Goal: Leave review/rating: Leave review/rating

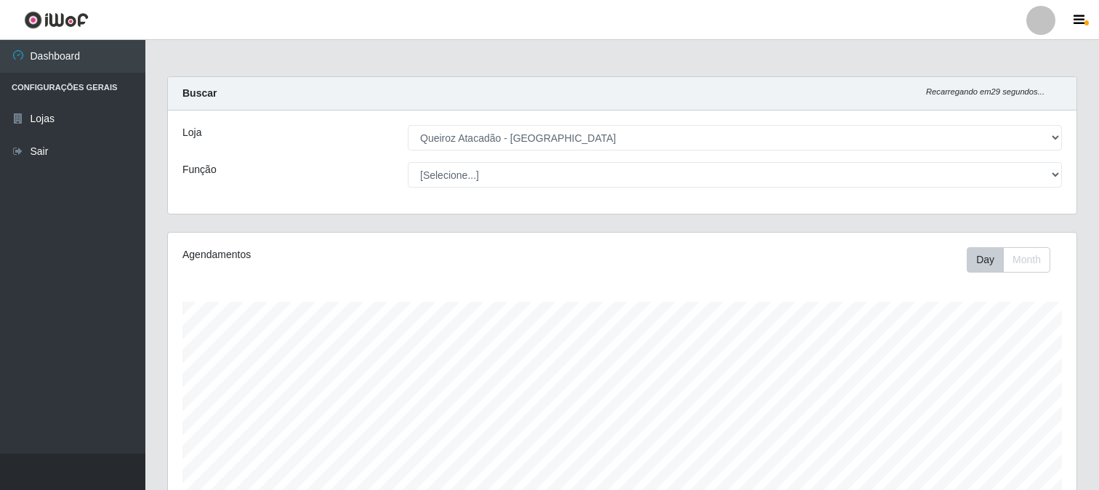
select select "464"
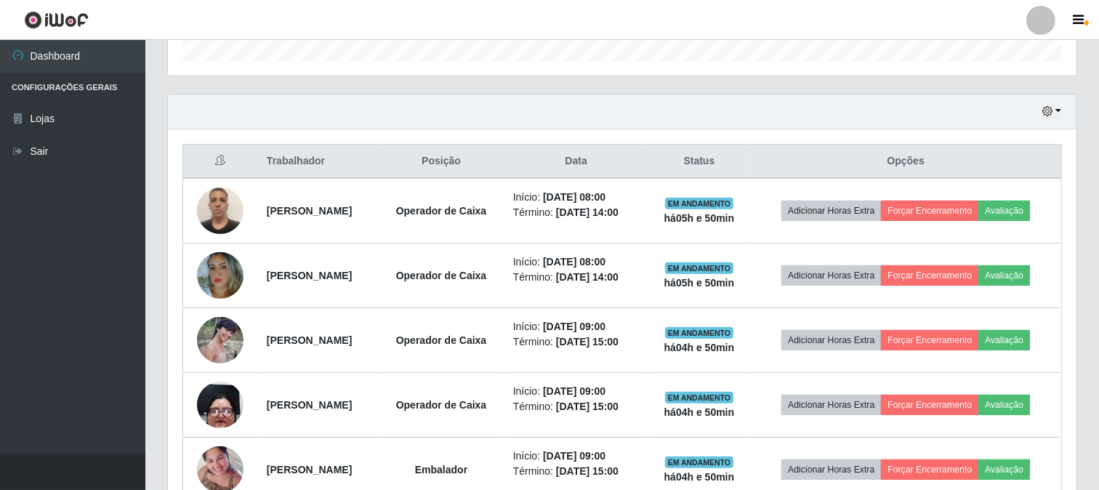
scroll to position [301, 908]
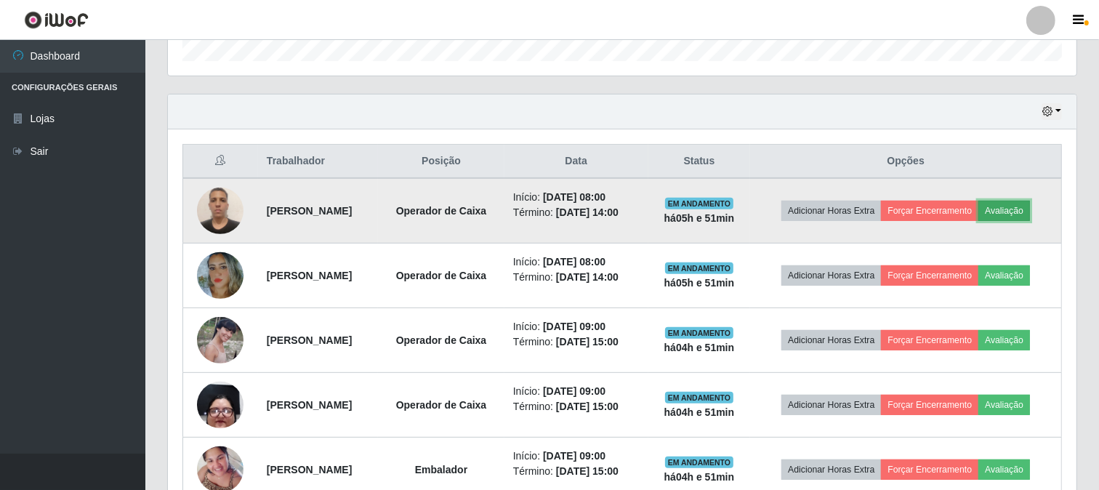
click at [978, 221] on button "Avaliação" at bounding box center [1004, 211] width 52 height 20
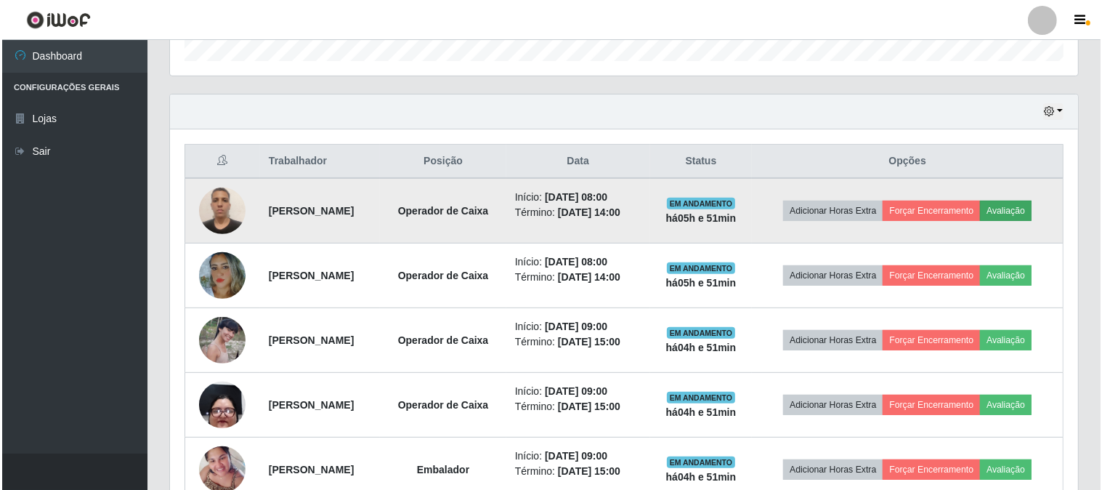
scroll to position [301, 899]
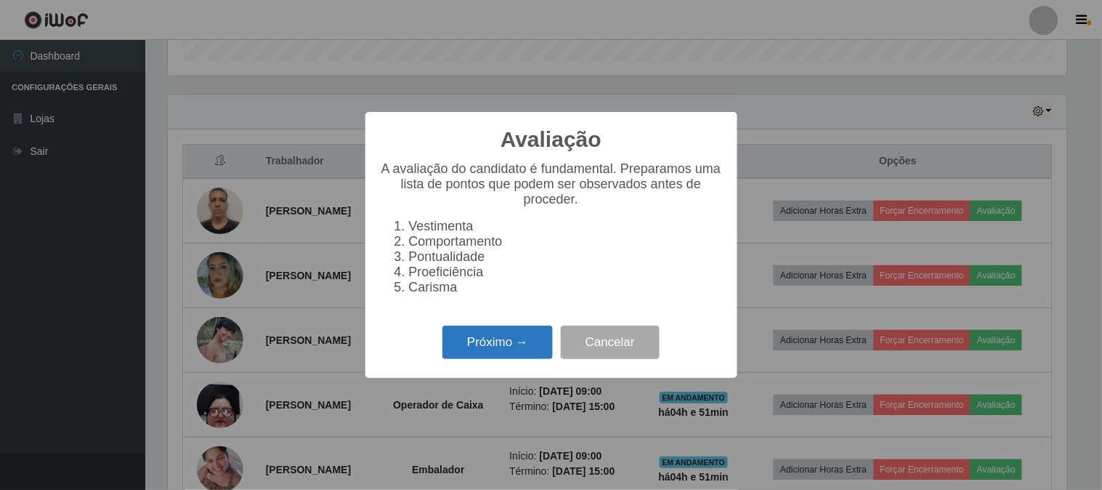
click at [526, 347] on button "Próximo →" at bounding box center [498, 343] width 110 height 34
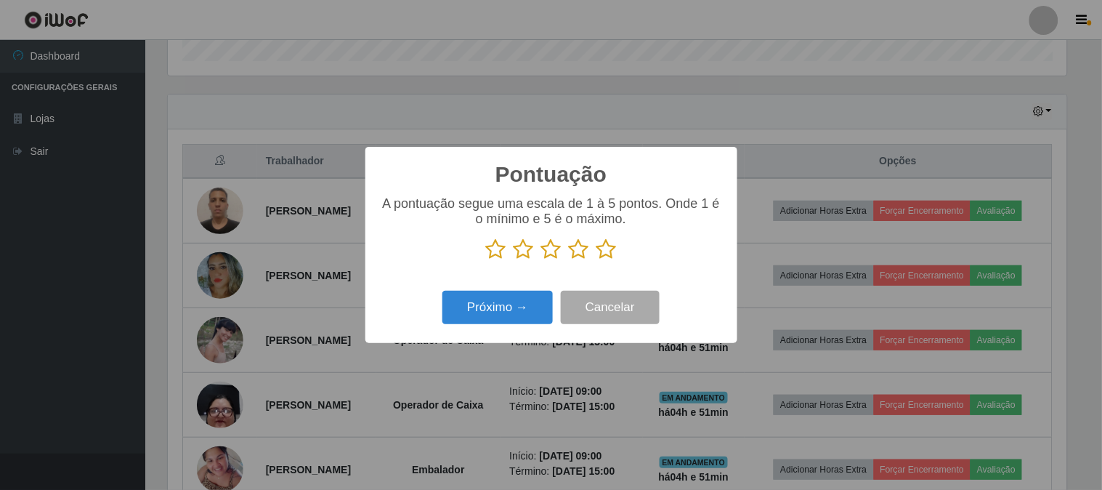
scroll to position [726419, 725820]
click at [610, 247] on icon at bounding box center [607, 249] width 20 height 22
click at [597, 260] on input "radio" at bounding box center [597, 260] width 0 height 0
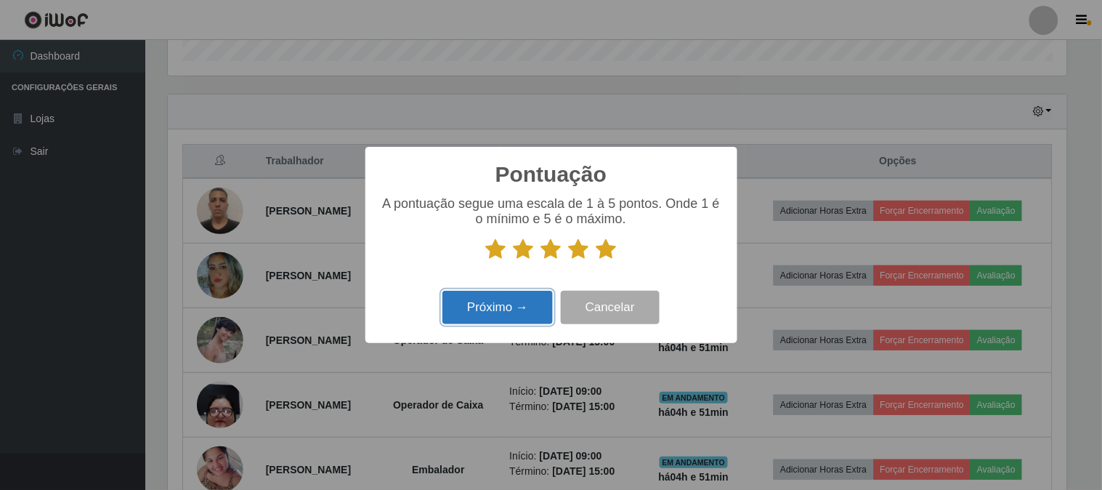
click at [527, 303] on button "Próximo →" at bounding box center [498, 308] width 110 height 34
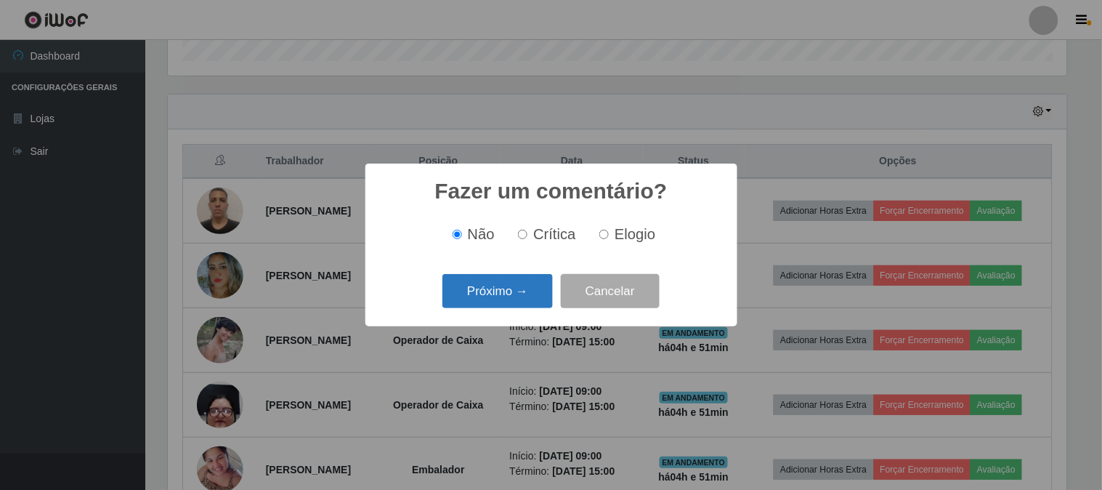
click at [525, 293] on button "Próximo →" at bounding box center [498, 291] width 110 height 34
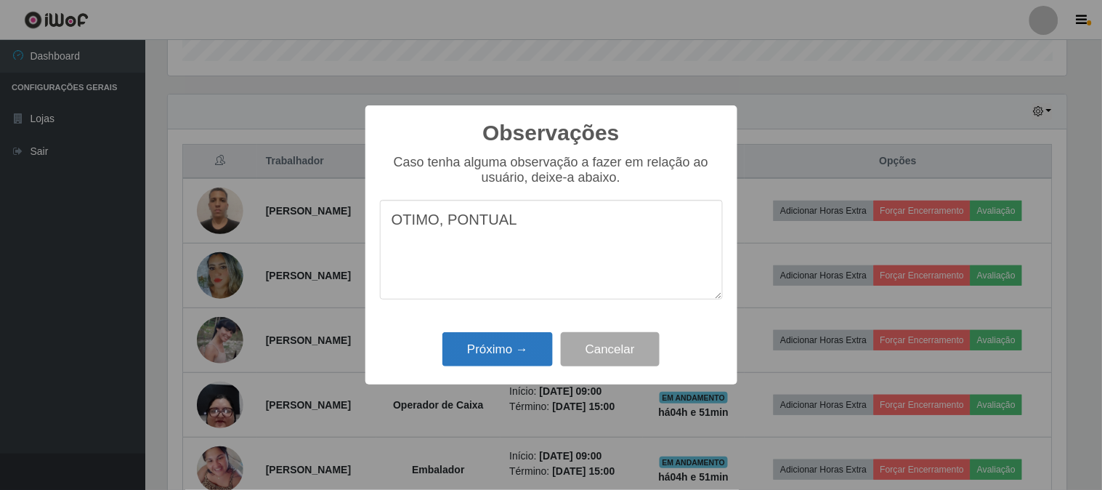
type textarea "OTIMO, PONTUAL"
click at [478, 357] on button "Próximo →" at bounding box center [498, 349] width 110 height 34
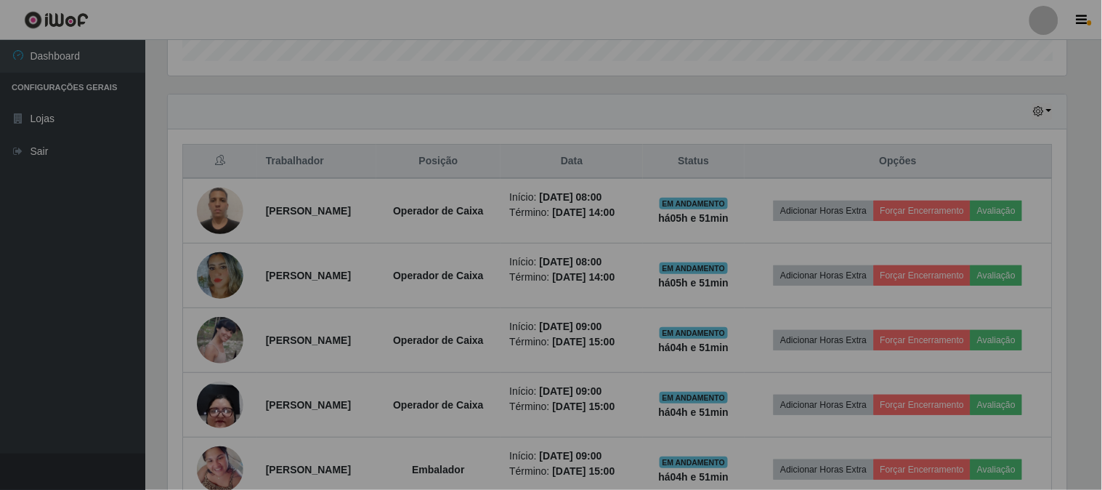
scroll to position [301, 908]
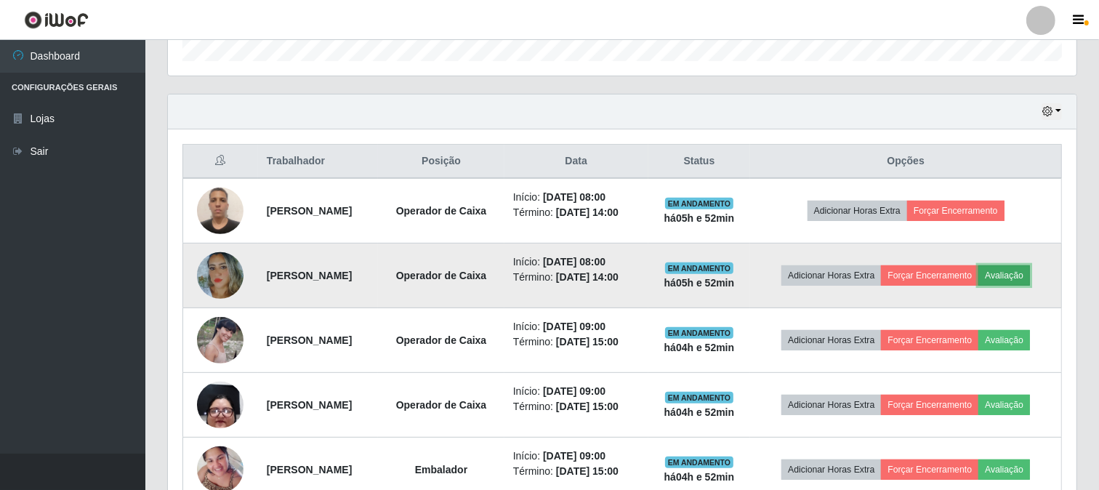
click at [978, 286] on button "Avaliação" at bounding box center [1004, 275] width 52 height 20
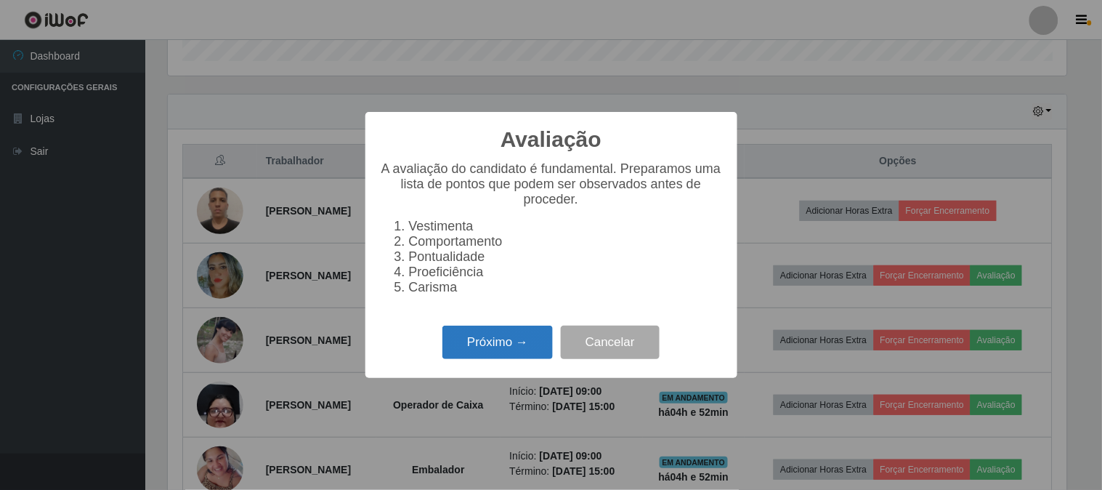
click at [509, 342] on button "Próximo →" at bounding box center [498, 343] width 110 height 34
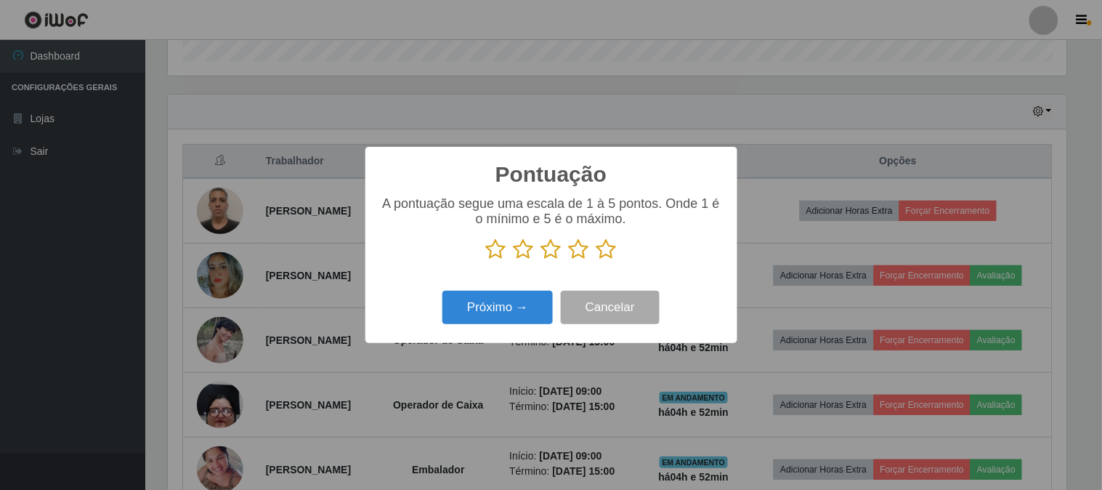
click at [609, 255] on icon at bounding box center [607, 249] width 20 height 22
click at [597, 260] on input "radio" at bounding box center [597, 260] width 0 height 0
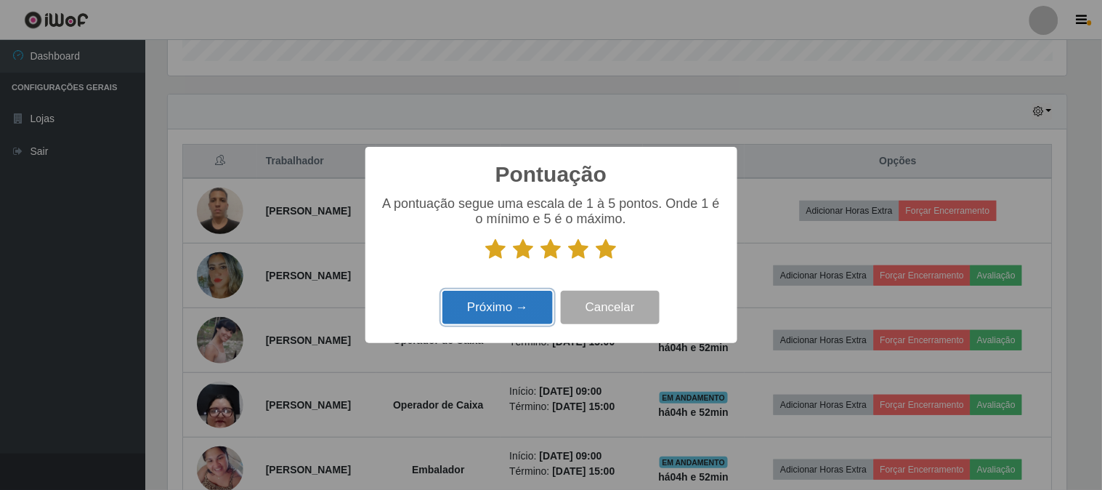
click at [509, 307] on button "Próximo →" at bounding box center [498, 308] width 110 height 34
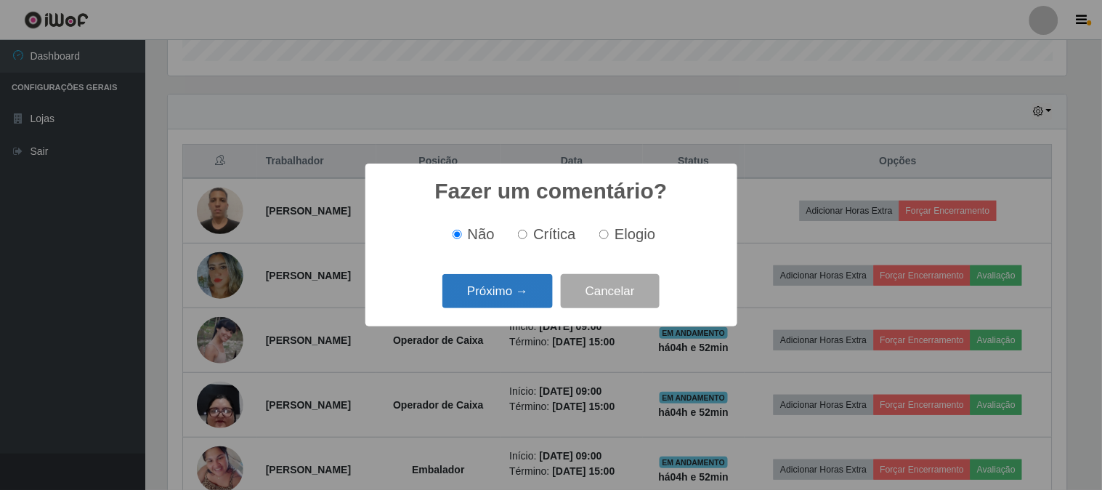
click at [509, 298] on button "Próximo →" at bounding box center [498, 291] width 110 height 34
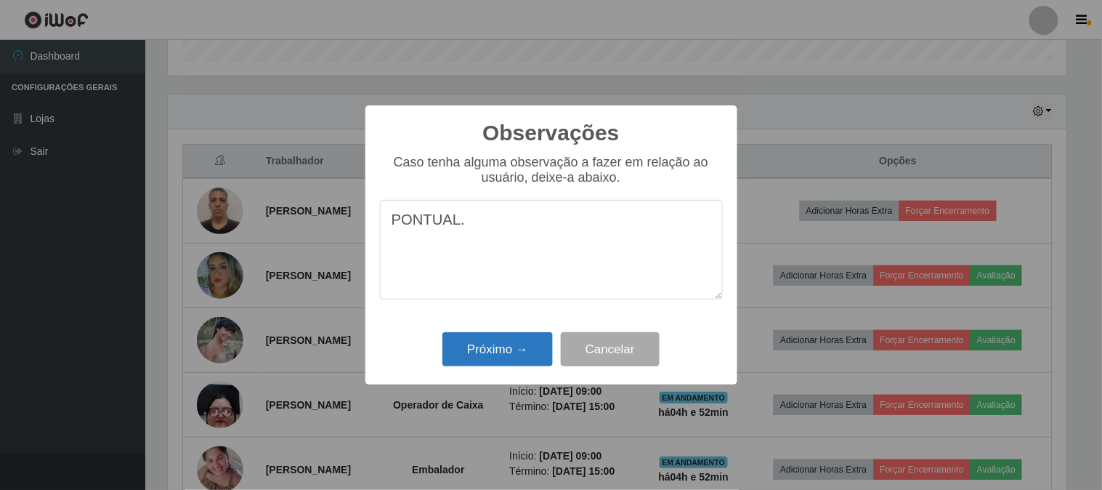
type textarea "PONTUAL."
click at [475, 344] on button "Próximo →" at bounding box center [498, 349] width 110 height 34
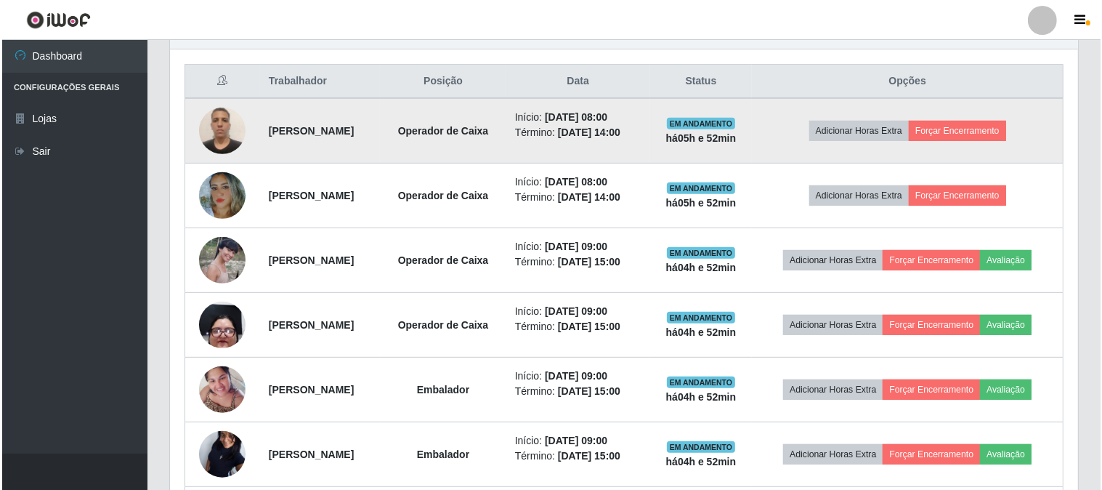
scroll to position [539, 0]
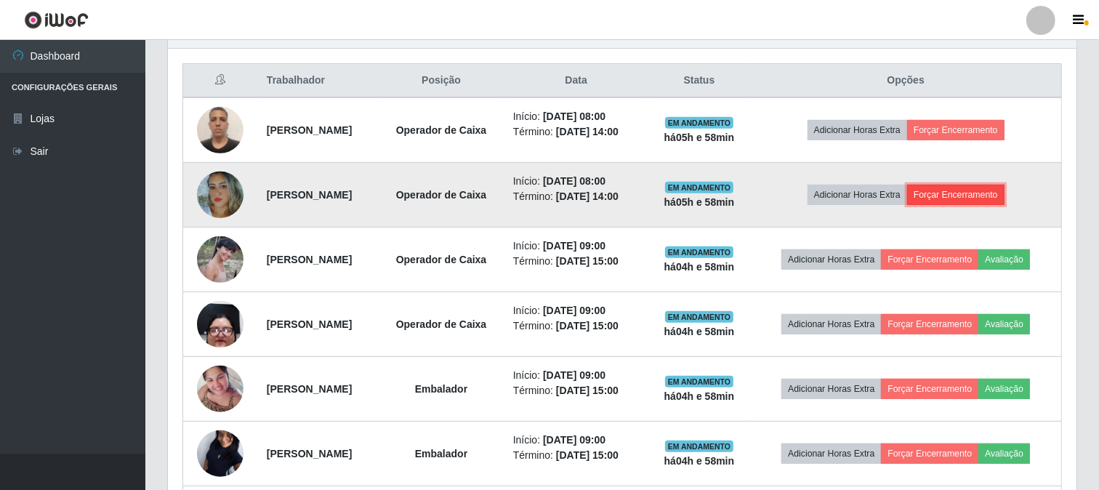
click at [961, 205] on button "Forçar Encerramento" at bounding box center [955, 195] width 97 height 20
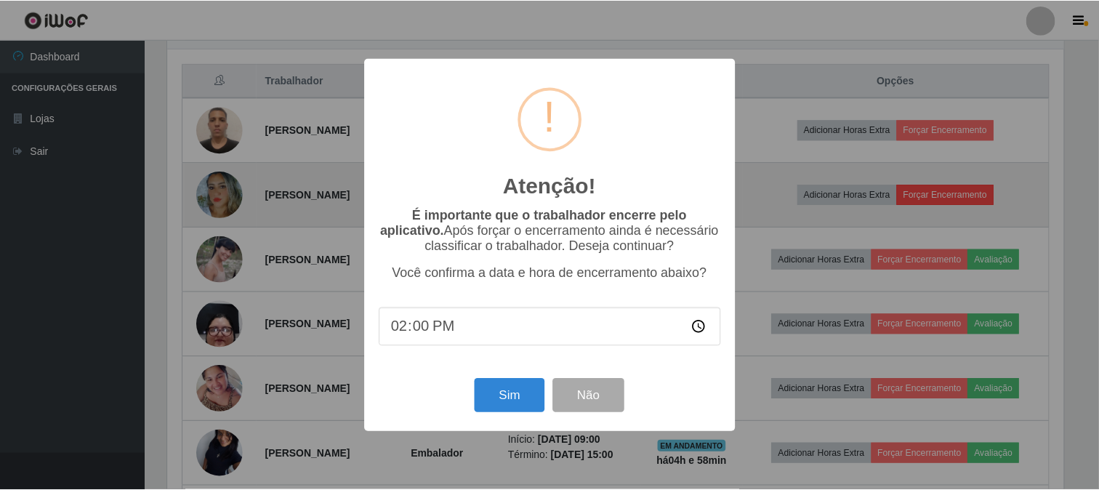
scroll to position [301, 899]
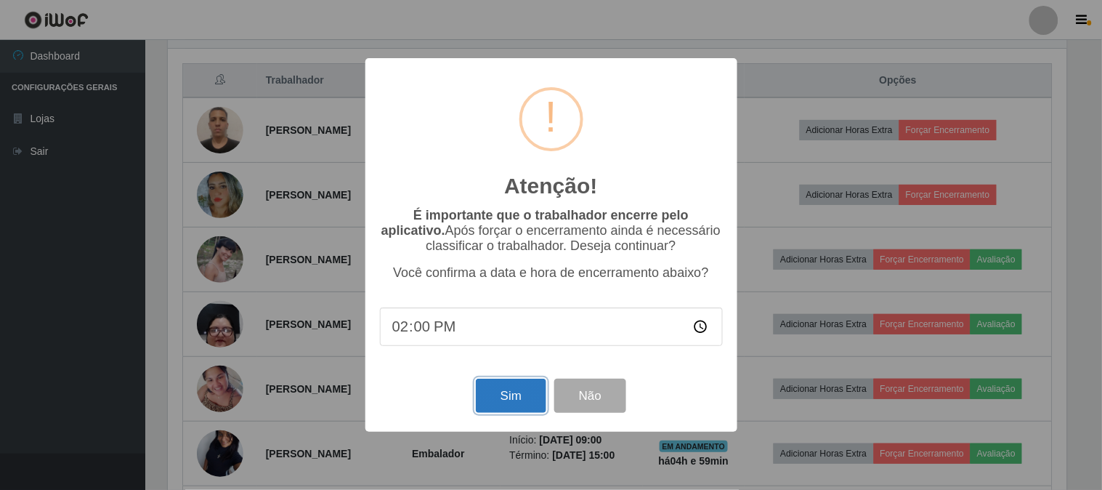
click at [522, 405] on button "Sim" at bounding box center [511, 396] width 70 height 34
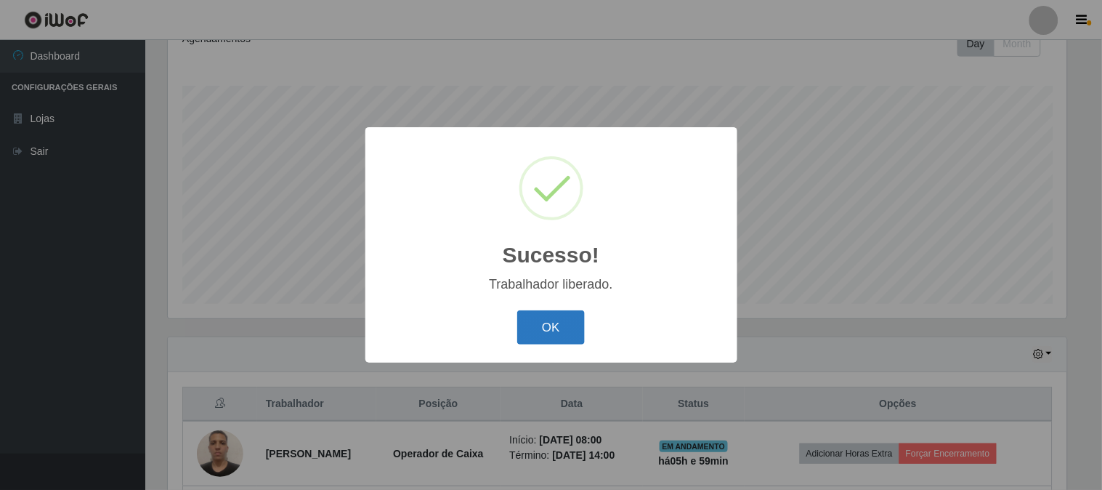
click at [547, 322] on button "OK" at bounding box center [551, 327] width 68 height 34
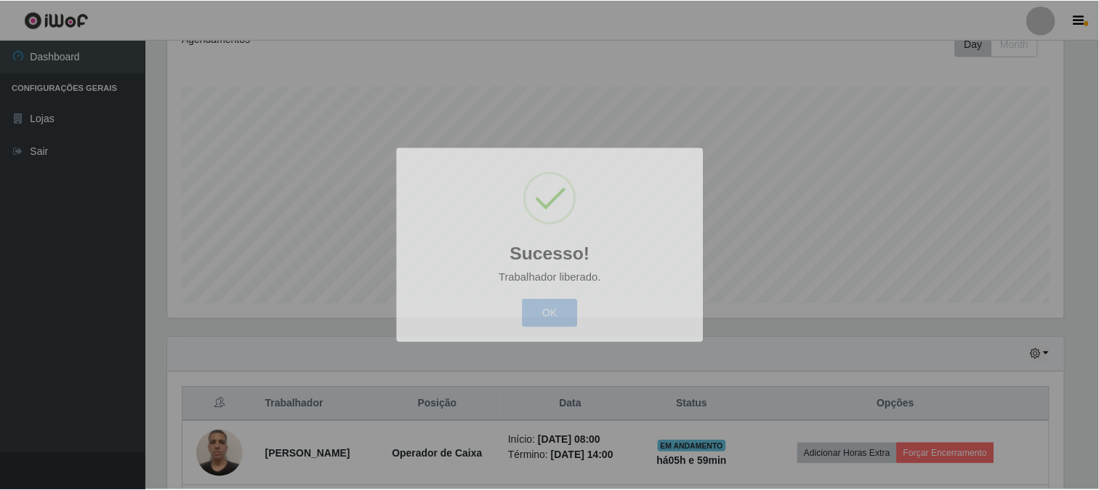
scroll to position [301, 908]
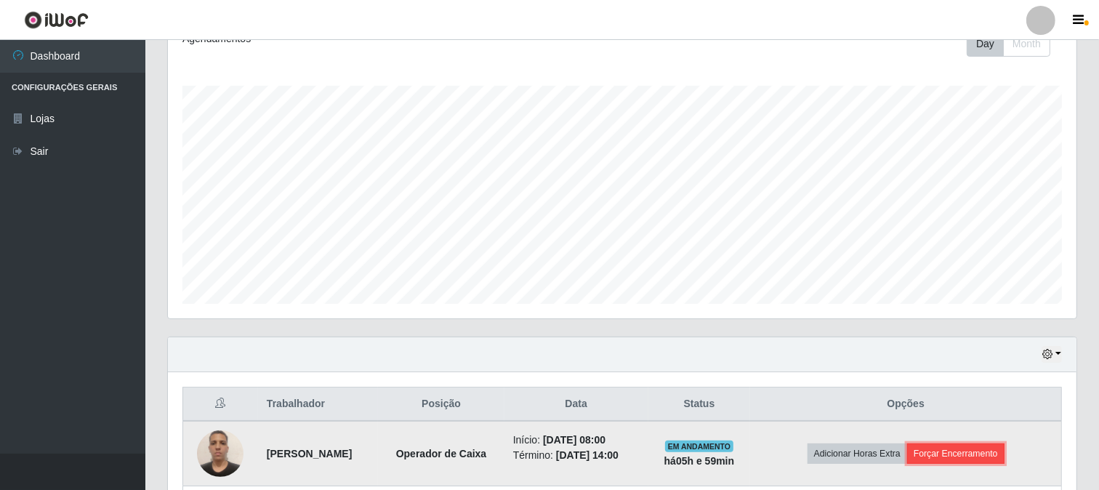
click at [957, 459] on button "Forçar Encerramento" at bounding box center [955, 453] width 97 height 20
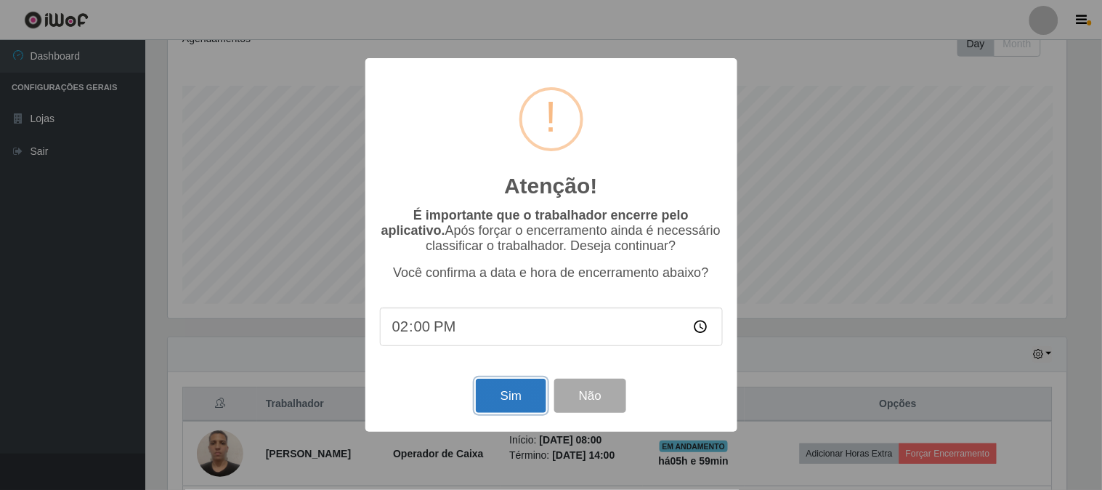
click at [518, 403] on button "Sim" at bounding box center [511, 396] width 70 height 34
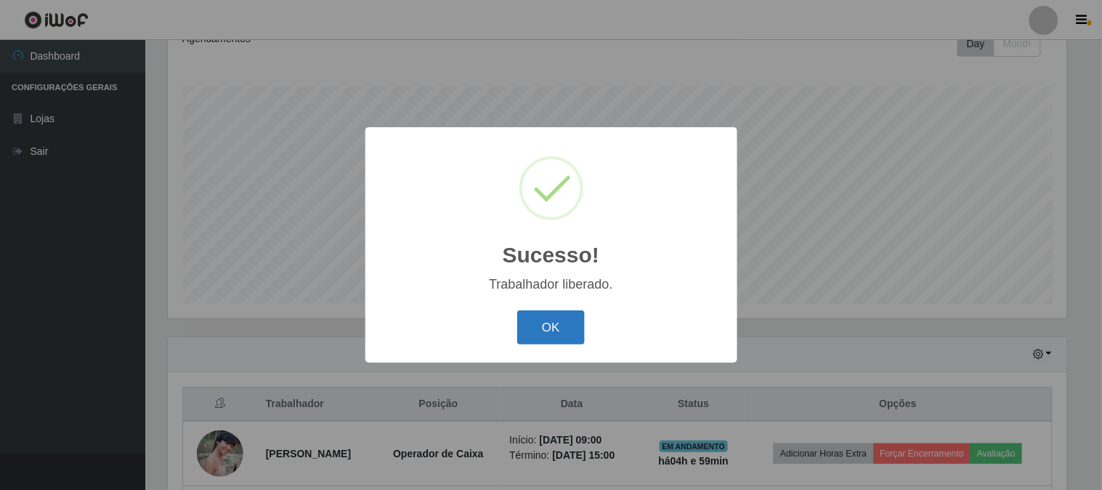
click at [554, 325] on button "OK" at bounding box center [551, 327] width 68 height 34
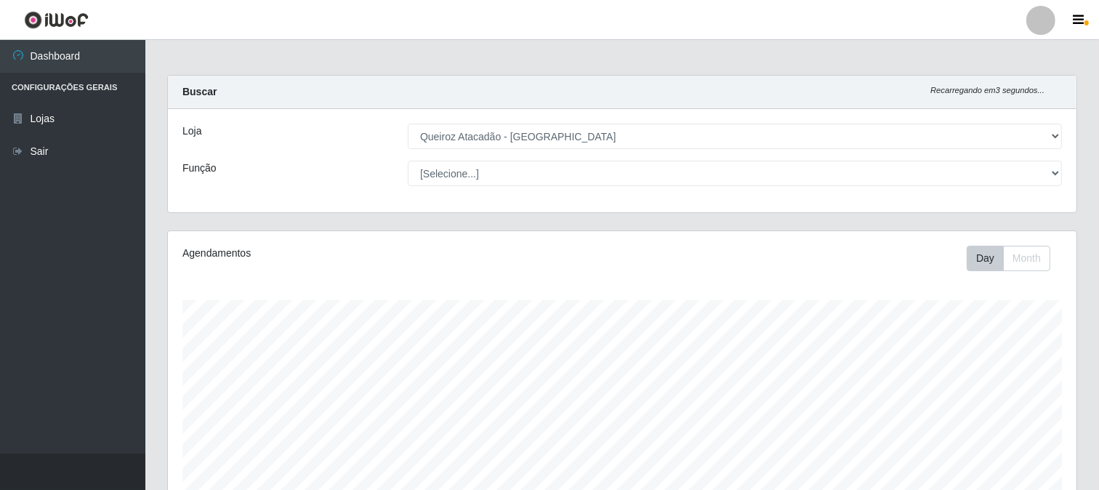
scroll to position [0, 0]
